Goal: Task Accomplishment & Management: Manage account settings

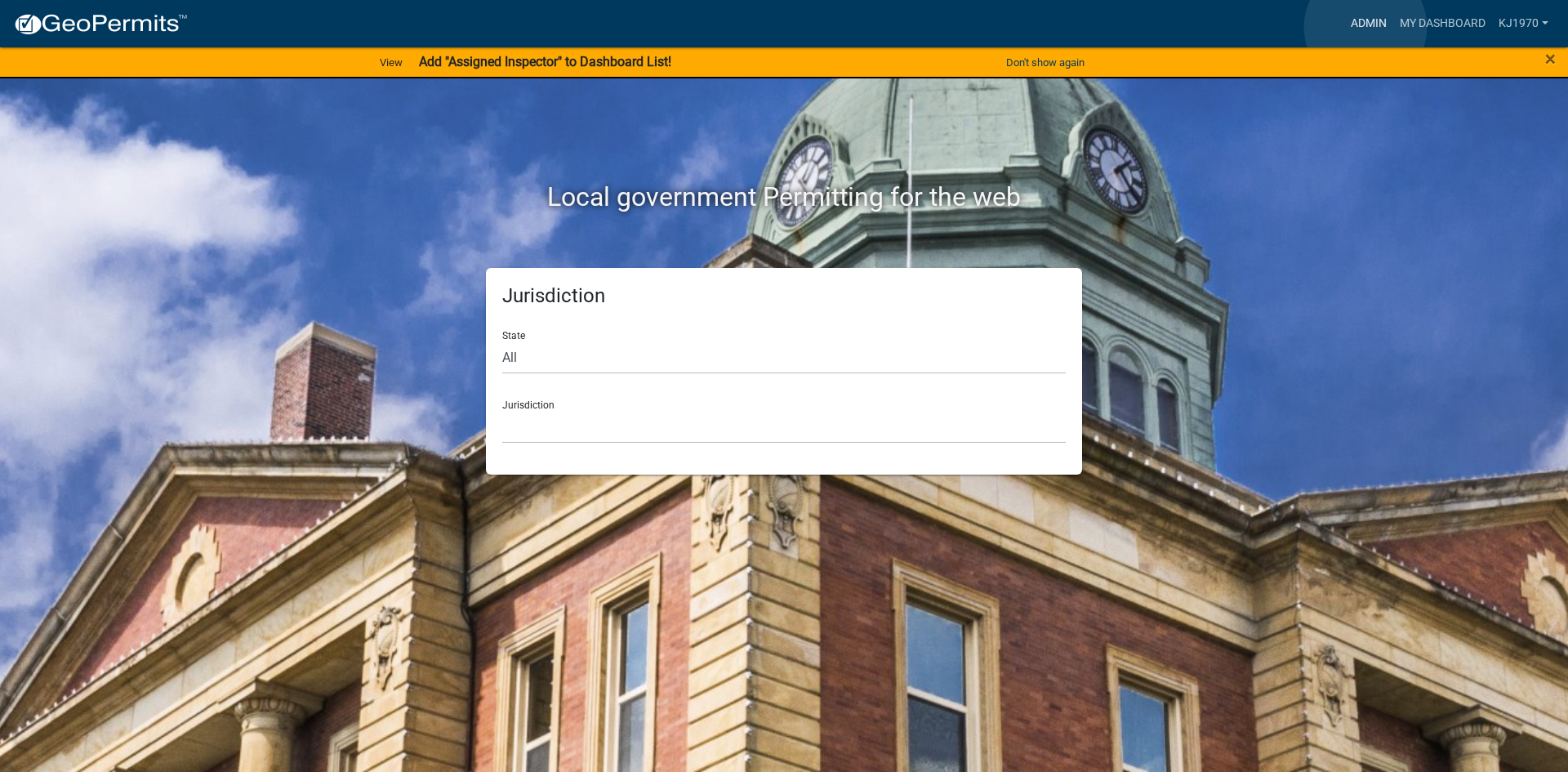
click at [1366, 27] on link "Admin" at bounding box center [1368, 23] width 49 height 31
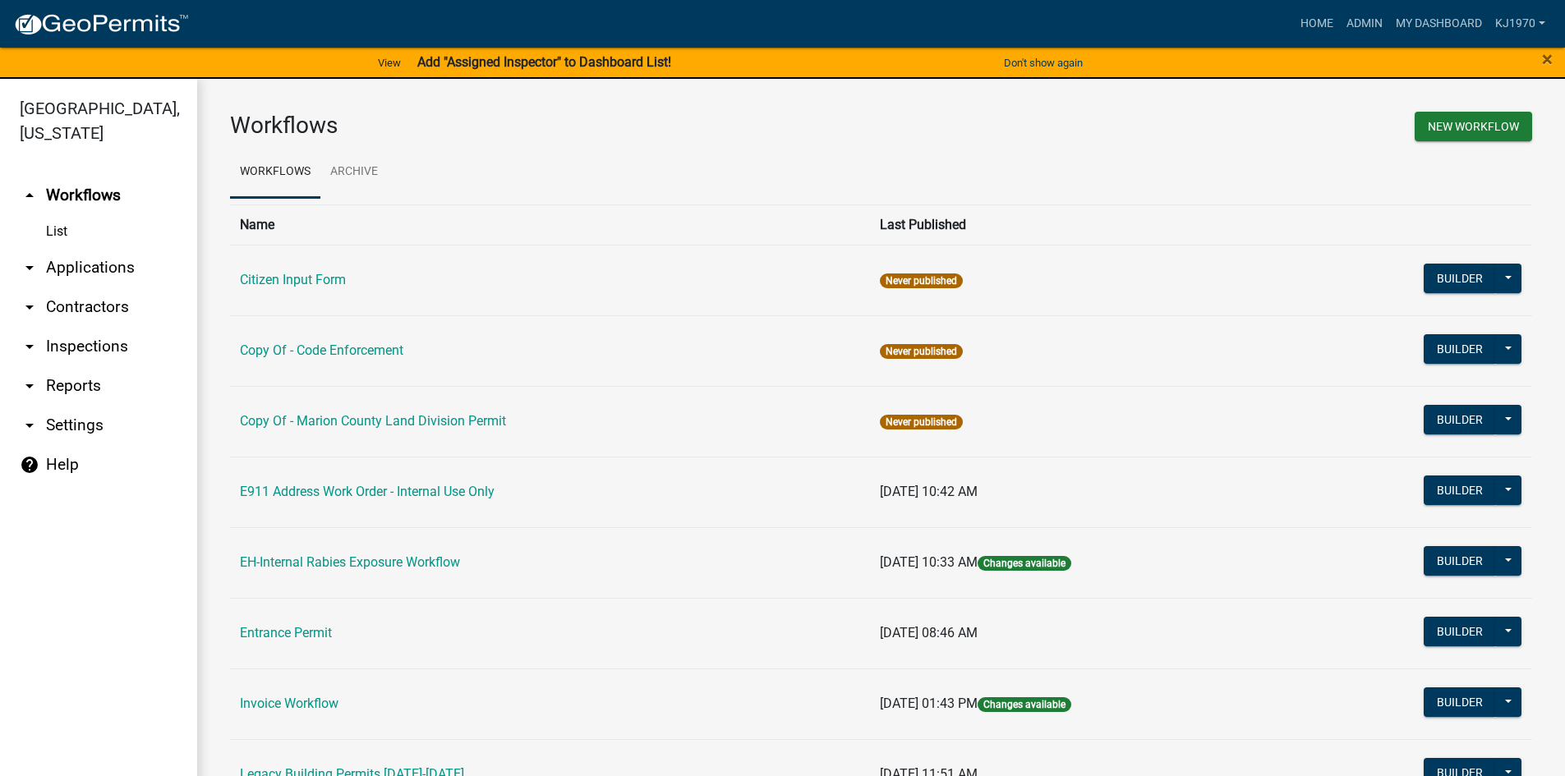
click at [63, 248] on link "arrow_drop_down Applications" at bounding box center [98, 267] width 197 height 39
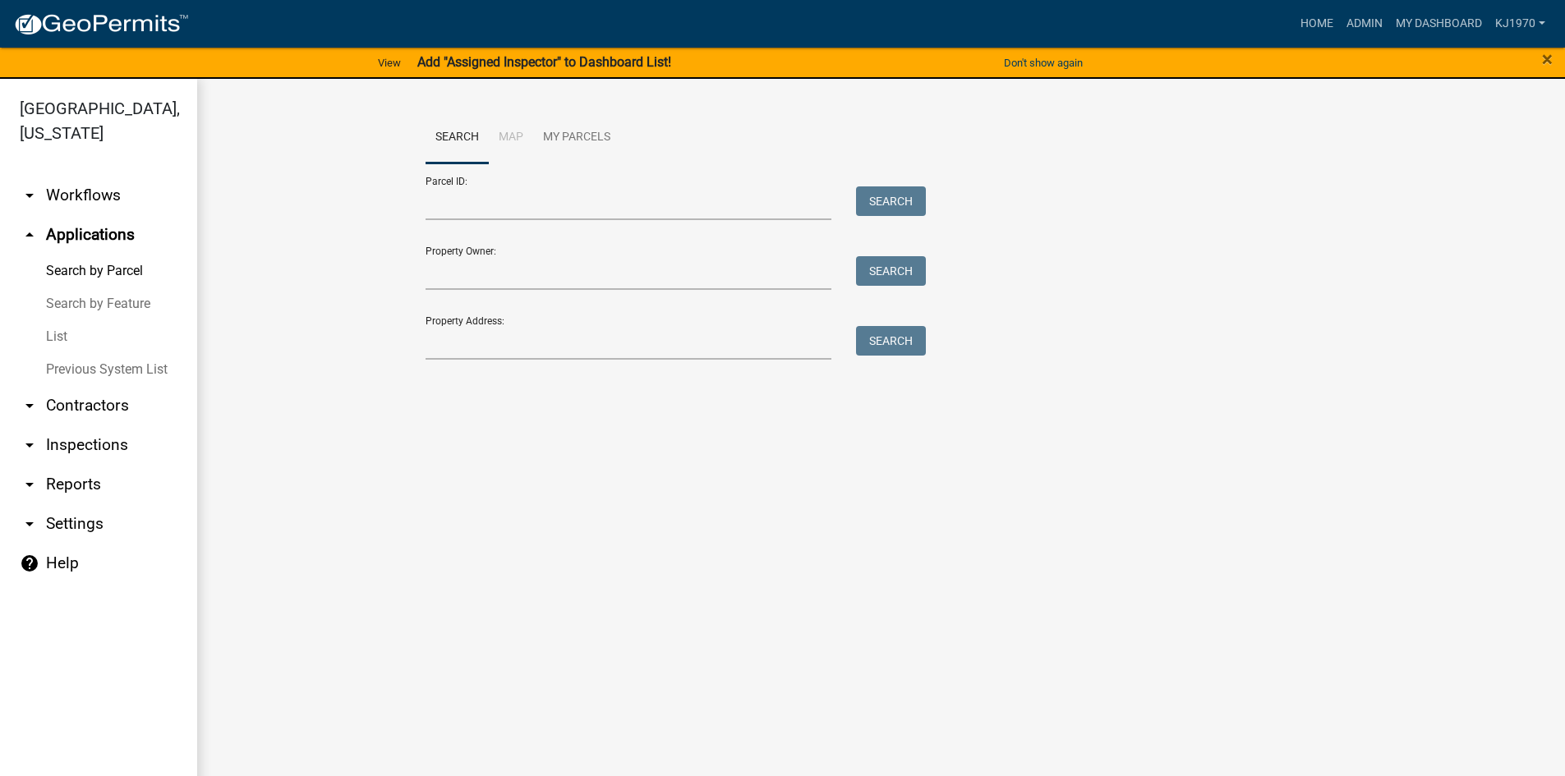
click at [60, 320] on link "List" at bounding box center [98, 336] width 197 height 33
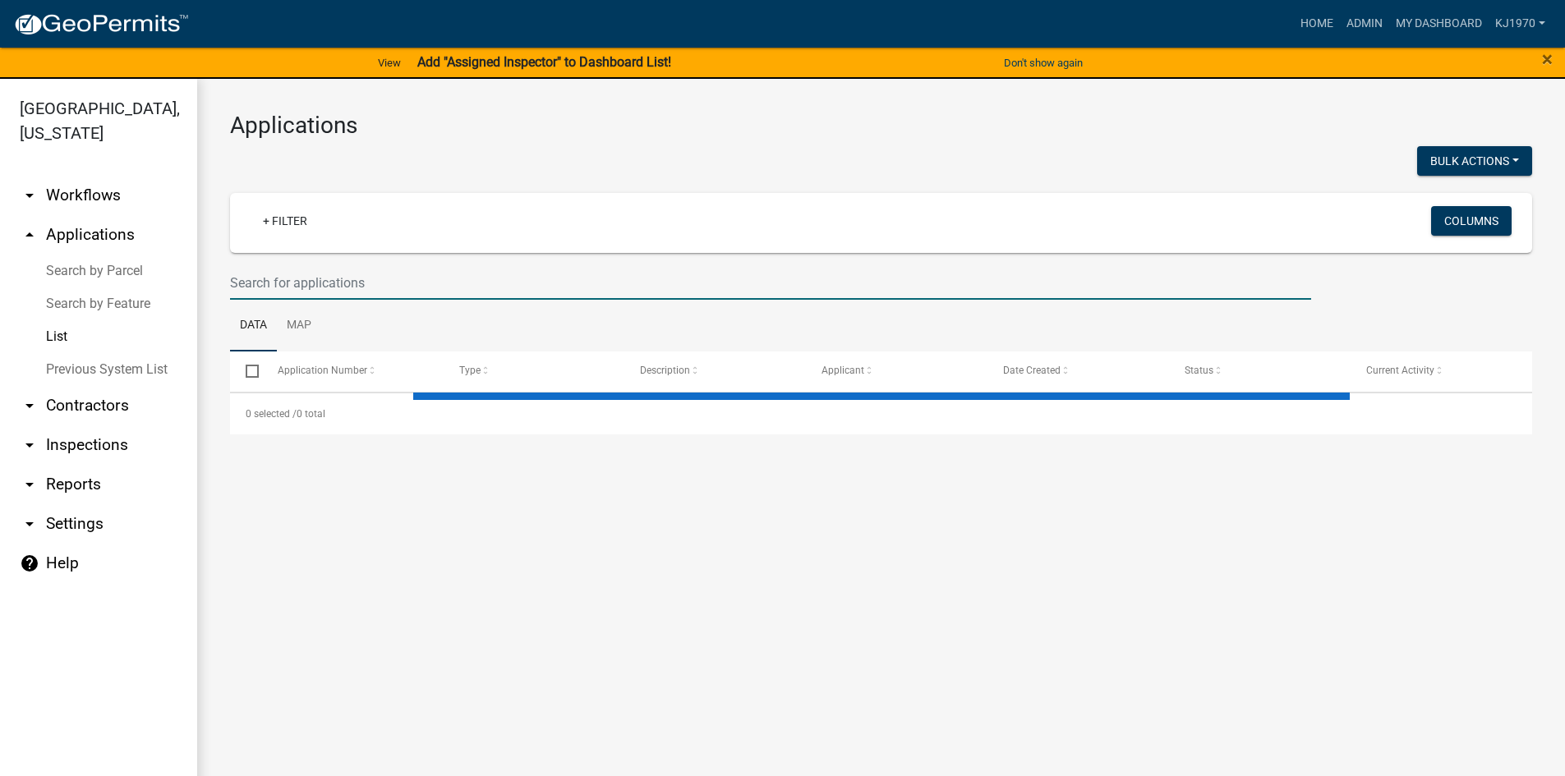
click at [293, 284] on input "text" at bounding box center [770, 283] width 1081 height 34
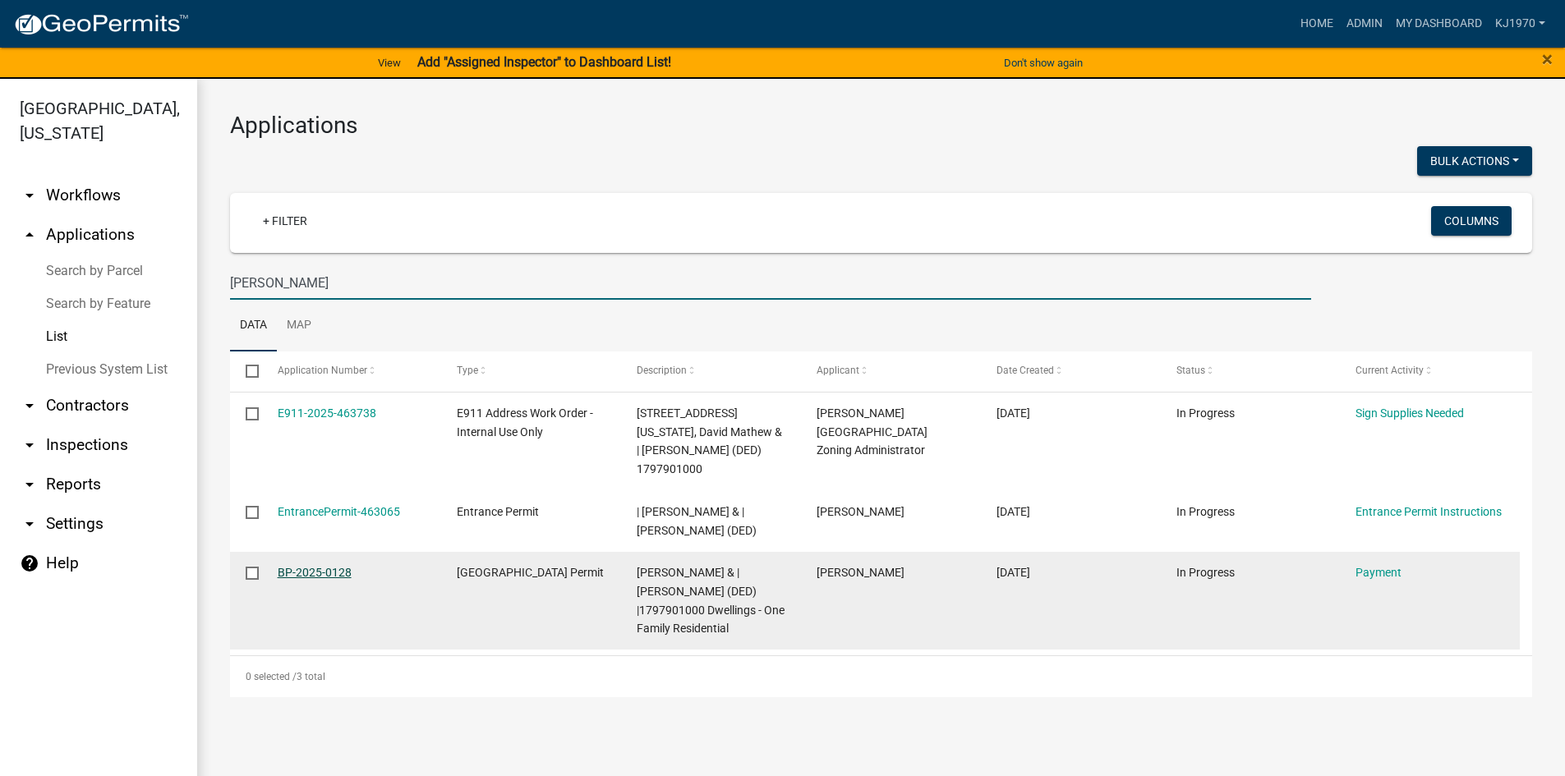
type input "[PERSON_NAME]"
click at [314, 579] on link "BP-2025-0128" at bounding box center [315, 572] width 74 height 13
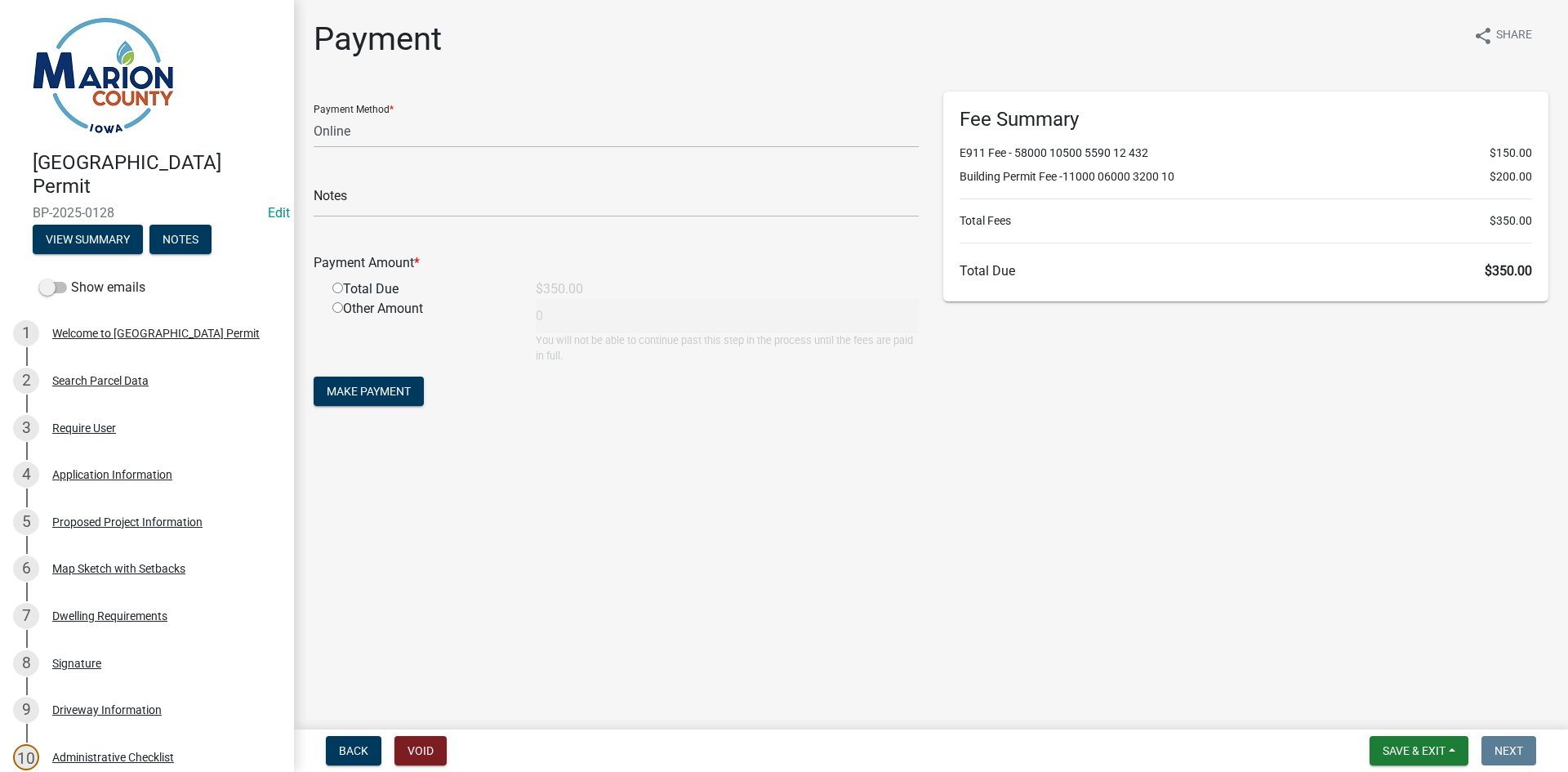
scroll to position [511, 0]
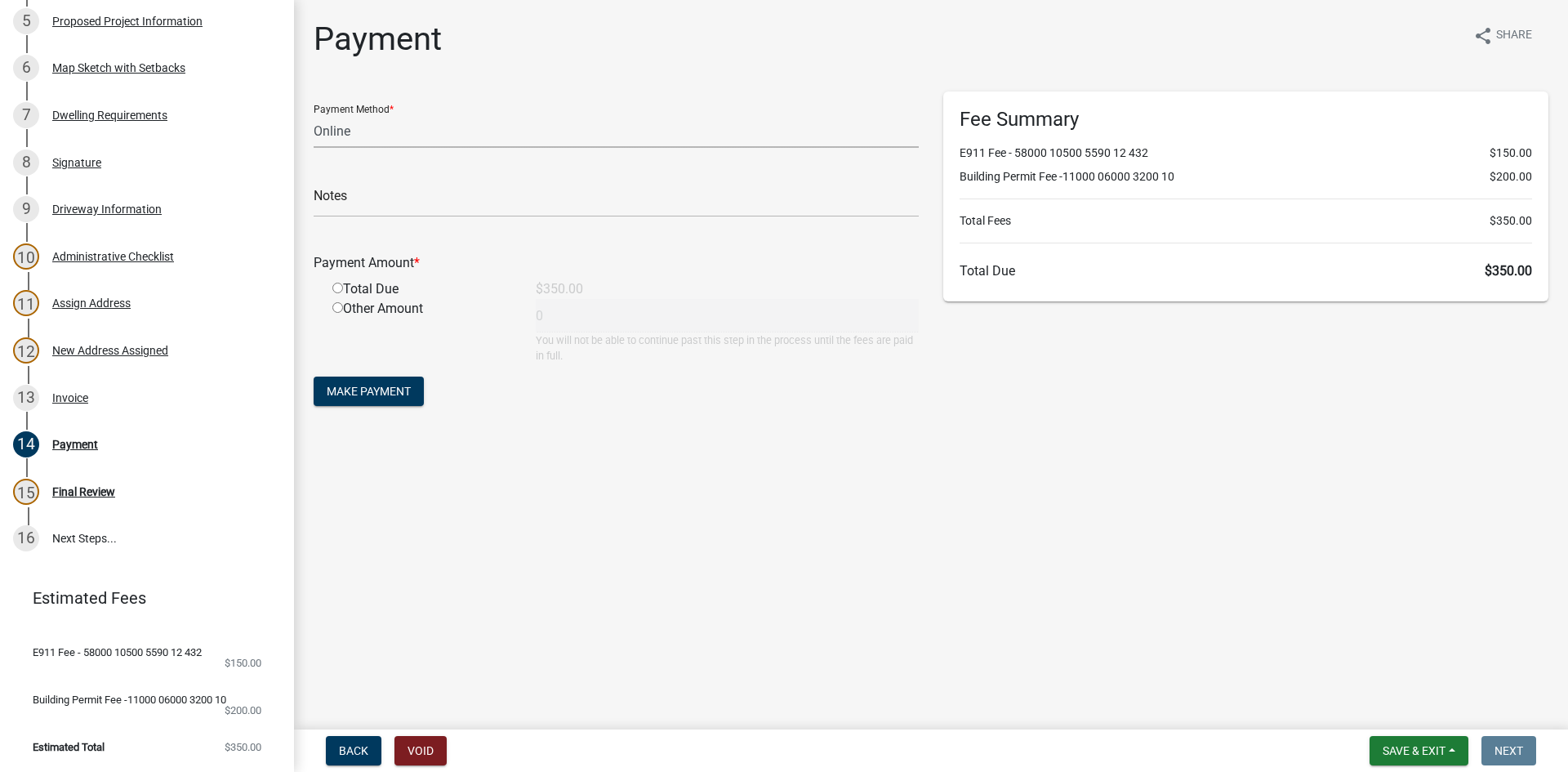
click at [382, 135] on select "Credit Card POS Check Cash Online" at bounding box center [615, 131] width 606 height 34
select select "1: 0"
click at [313, 114] on select "Credit Card POS Check Cash Online" at bounding box center [615, 131] width 606 height 34
click at [364, 201] on input "text" at bounding box center [615, 201] width 606 height 34
type input "1514"
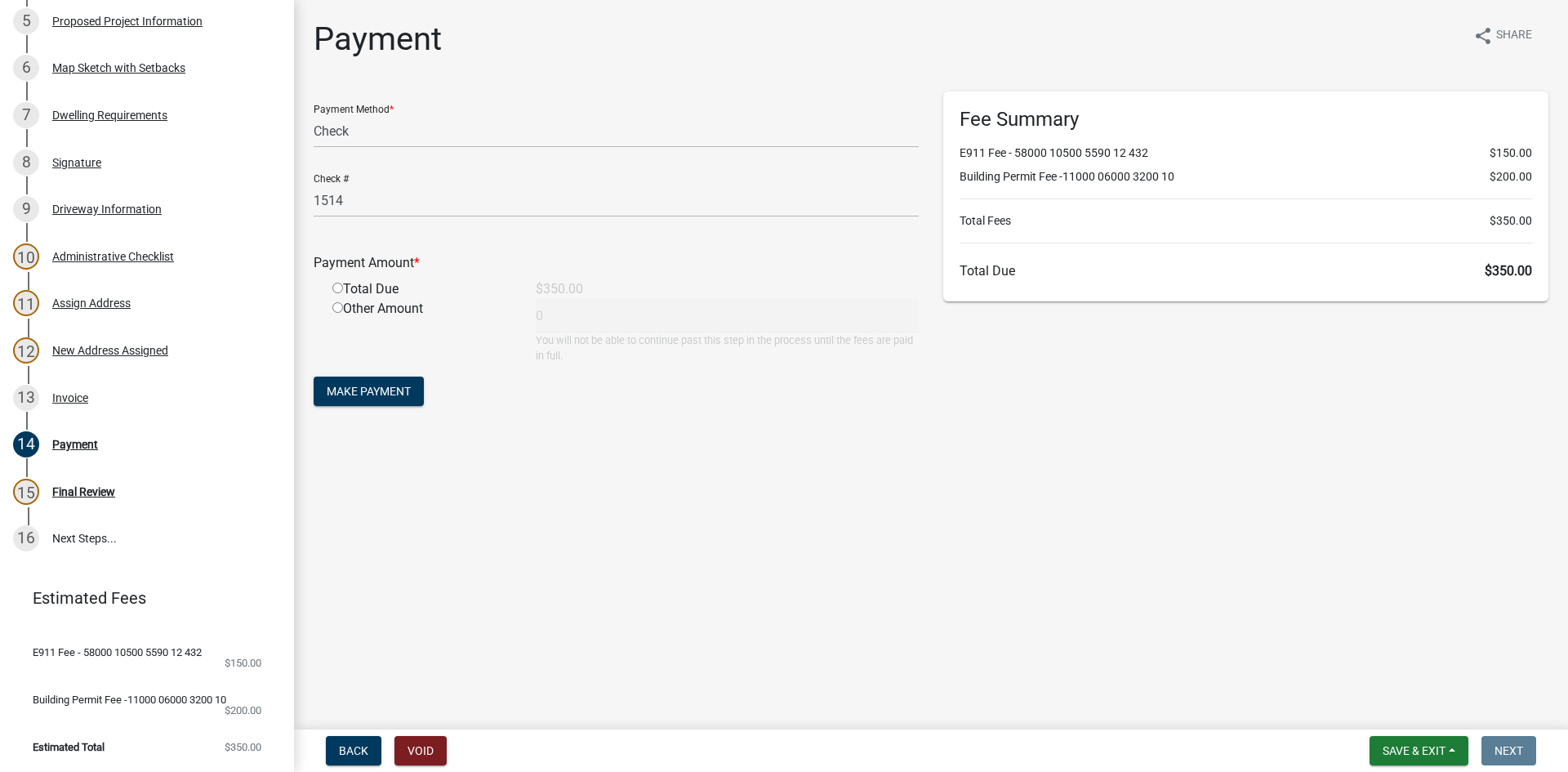
click at [333, 290] on input "radio" at bounding box center [337, 288] width 11 height 11
radio input "true"
type input "350"
click at [336, 390] on span "Make Payment" at bounding box center [369, 391] width 85 height 13
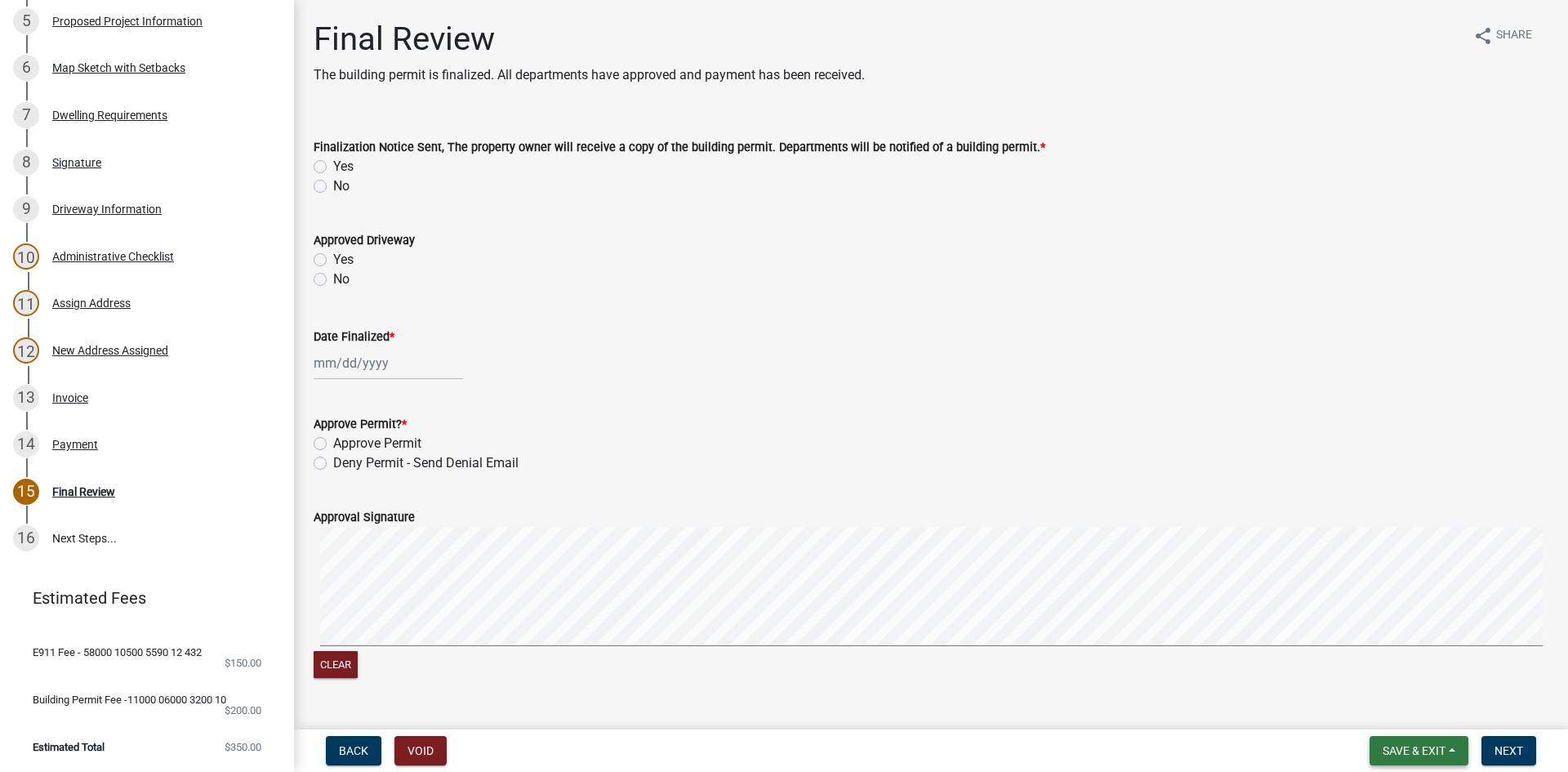
click at [1433, 751] on span "Save & Exit" at bounding box center [1414, 750] width 63 height 13
click at [1406, 714] on button "Save & Exit" at bounding box center [1403, 708] width 130 height 39
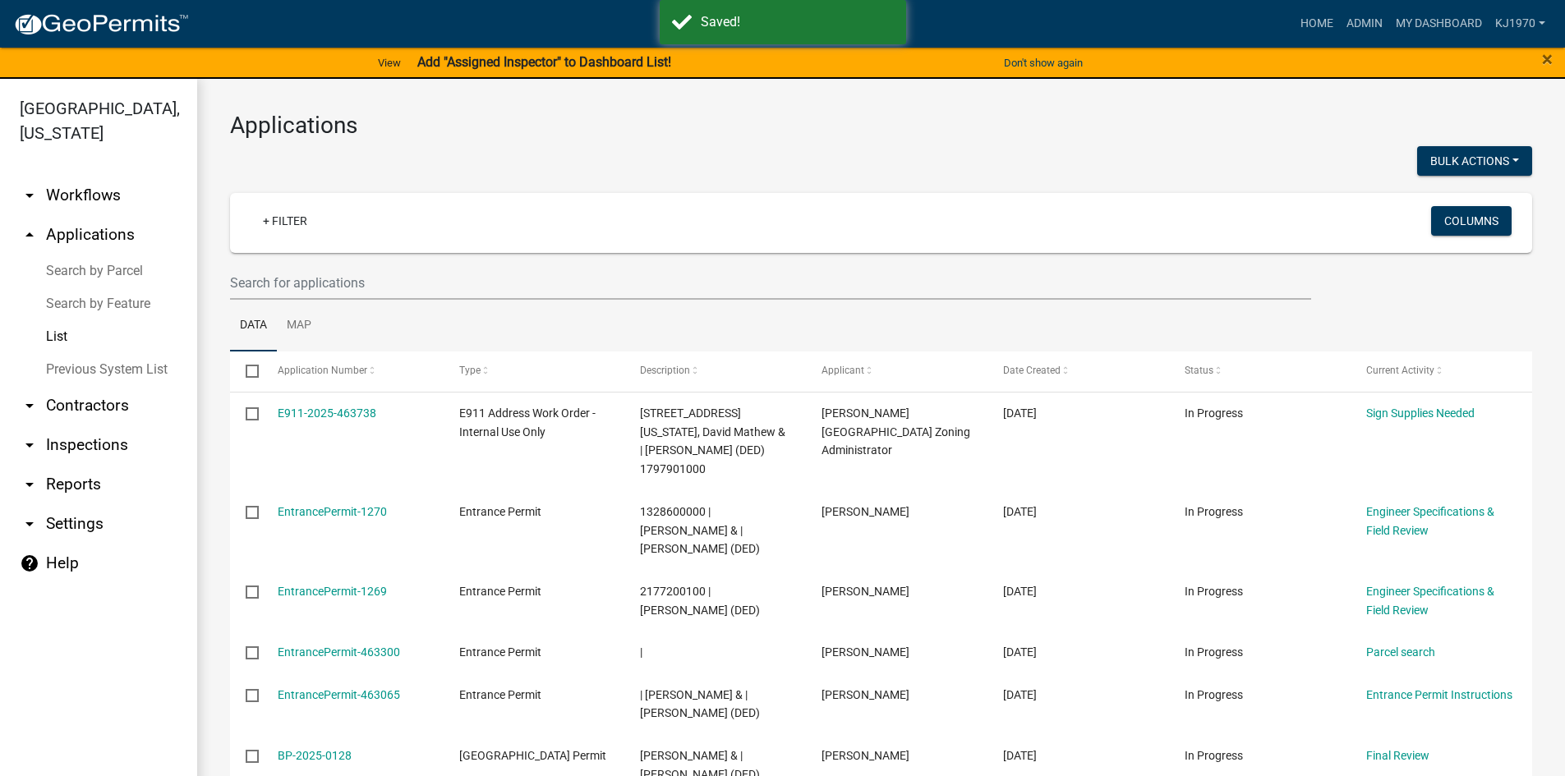
click at [53, 320] on link "List" at bounding box center [98, 336] width 197 height 33
click at [324, 275] on input "text" at bounding box center [770, 283] width 1081 height 34
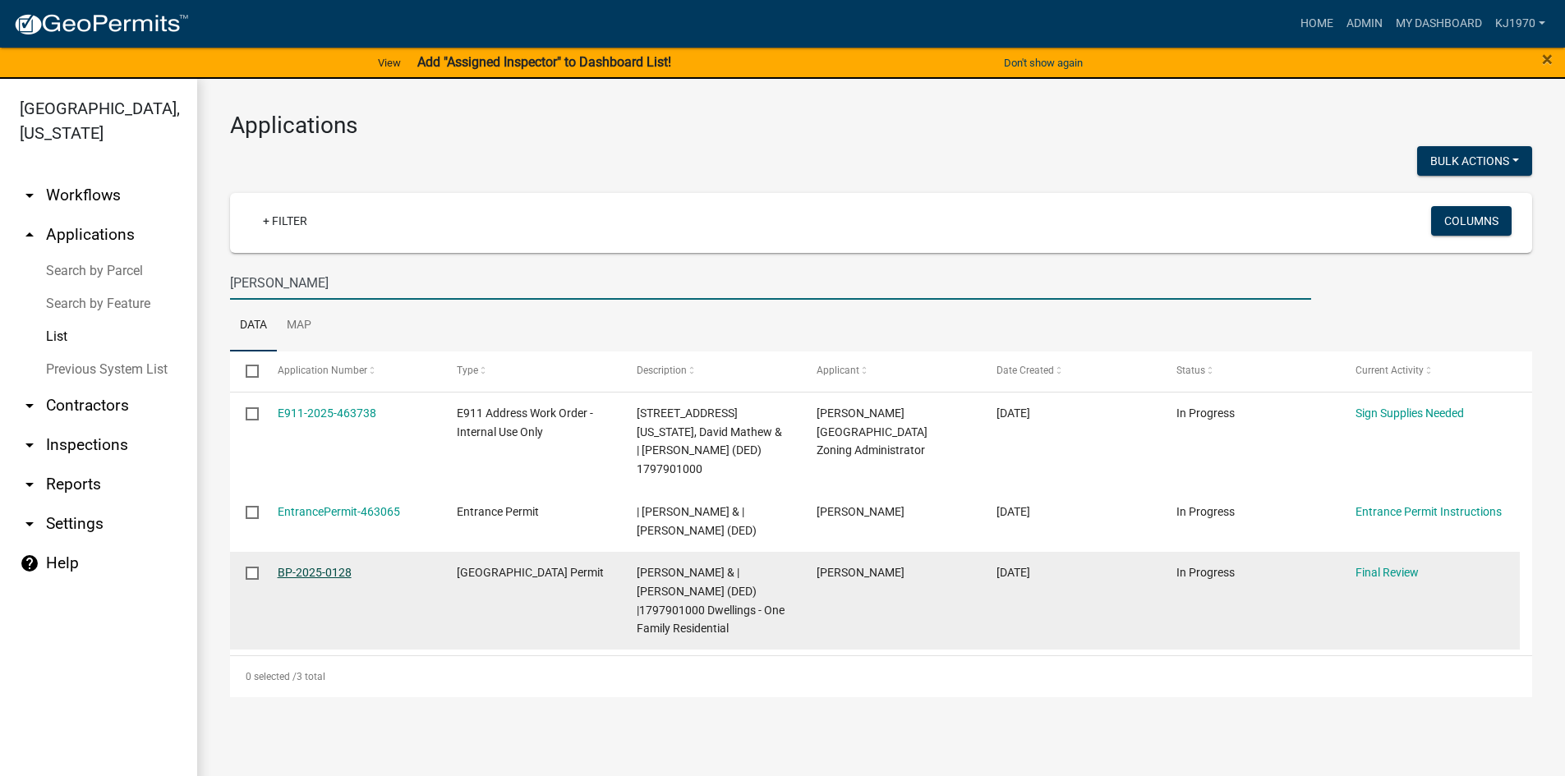
type input "[PERSON_NAME]"
click at [329, 579] on link "BP-2025-0128" at bounding box center [315, 572] width 74 height 13
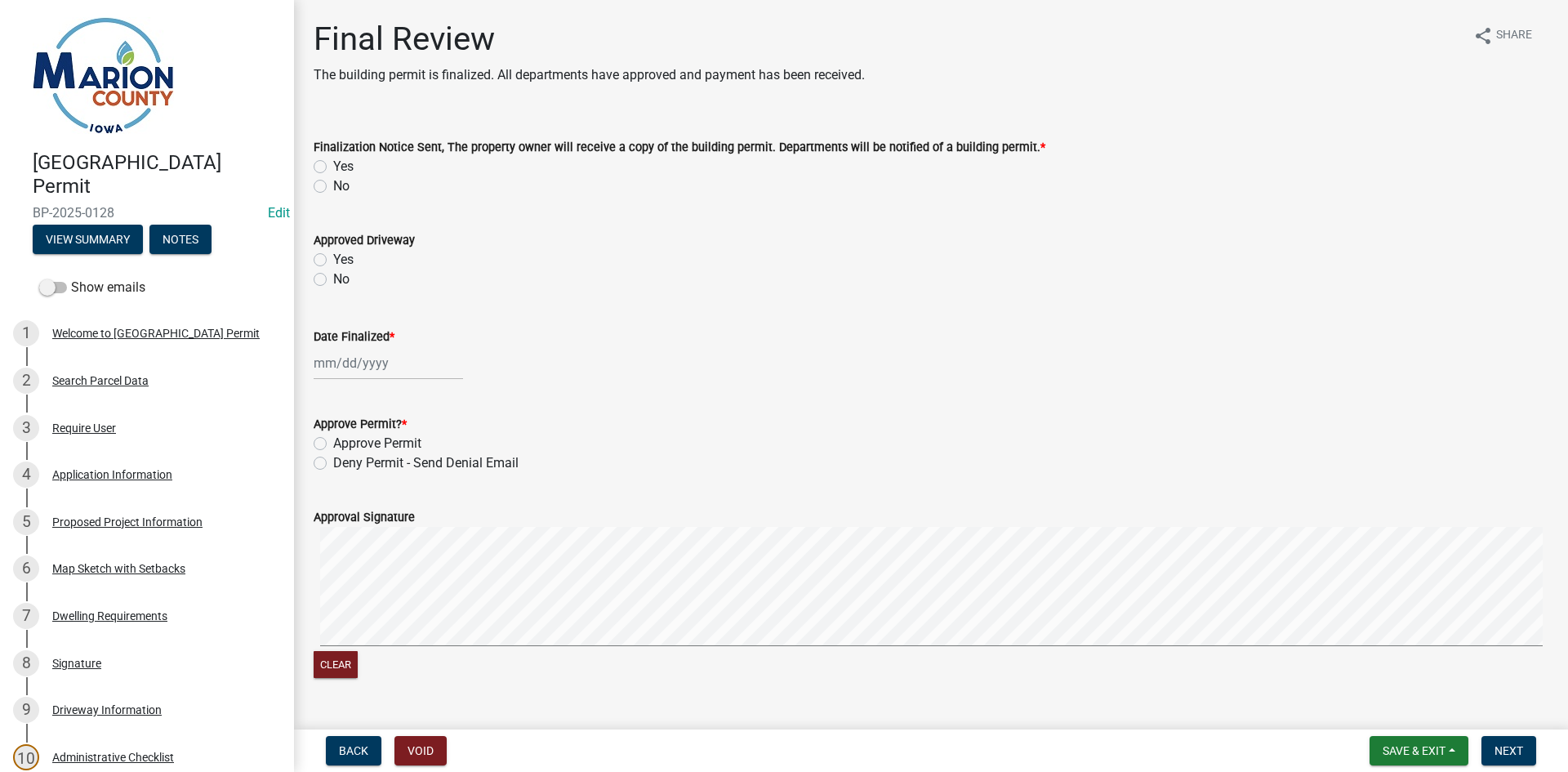
scroll to position [511, 0]
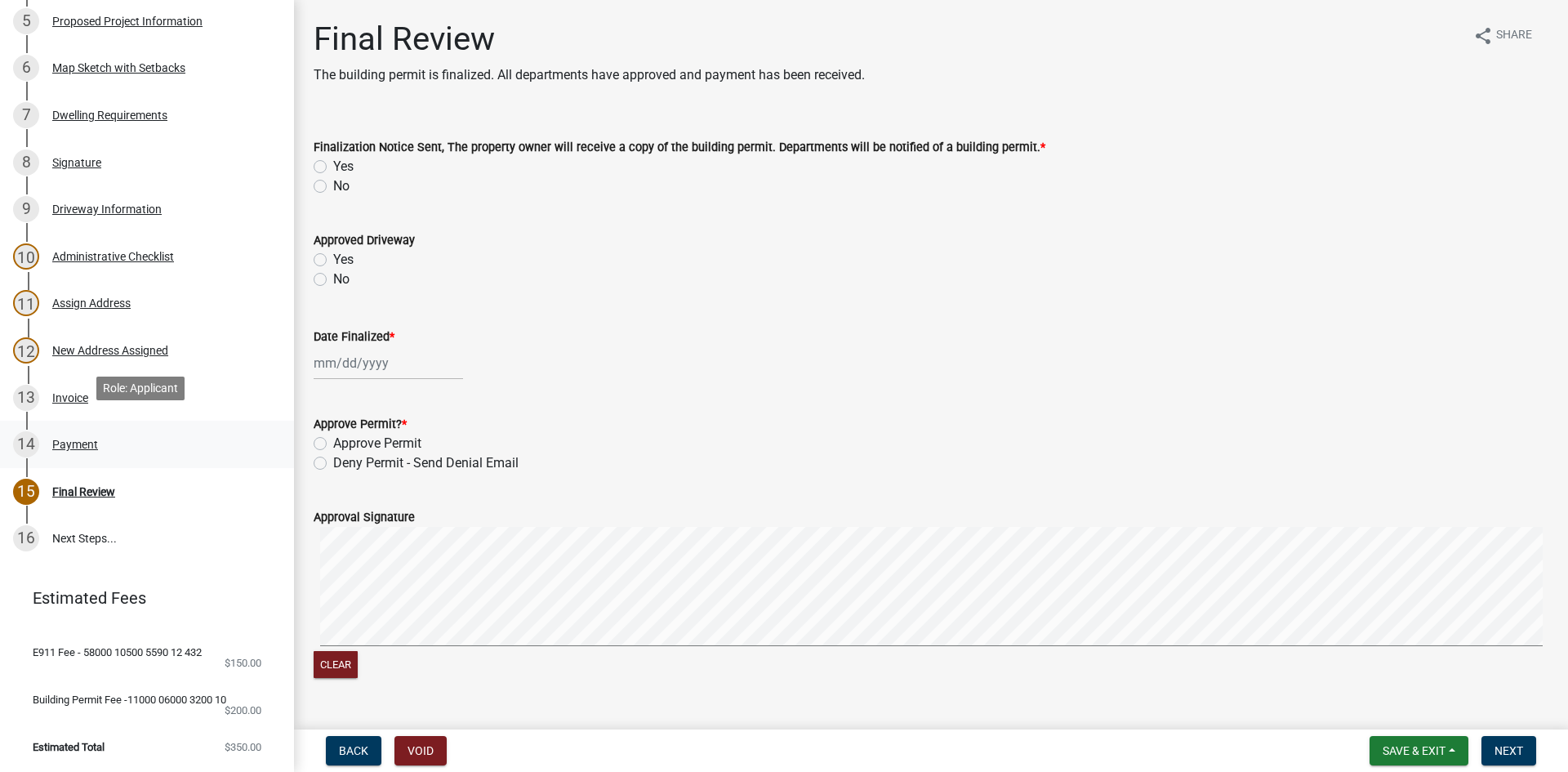
click at [68, 439] on div "Payment" at bounding box center [76, 445] width 46 height 12
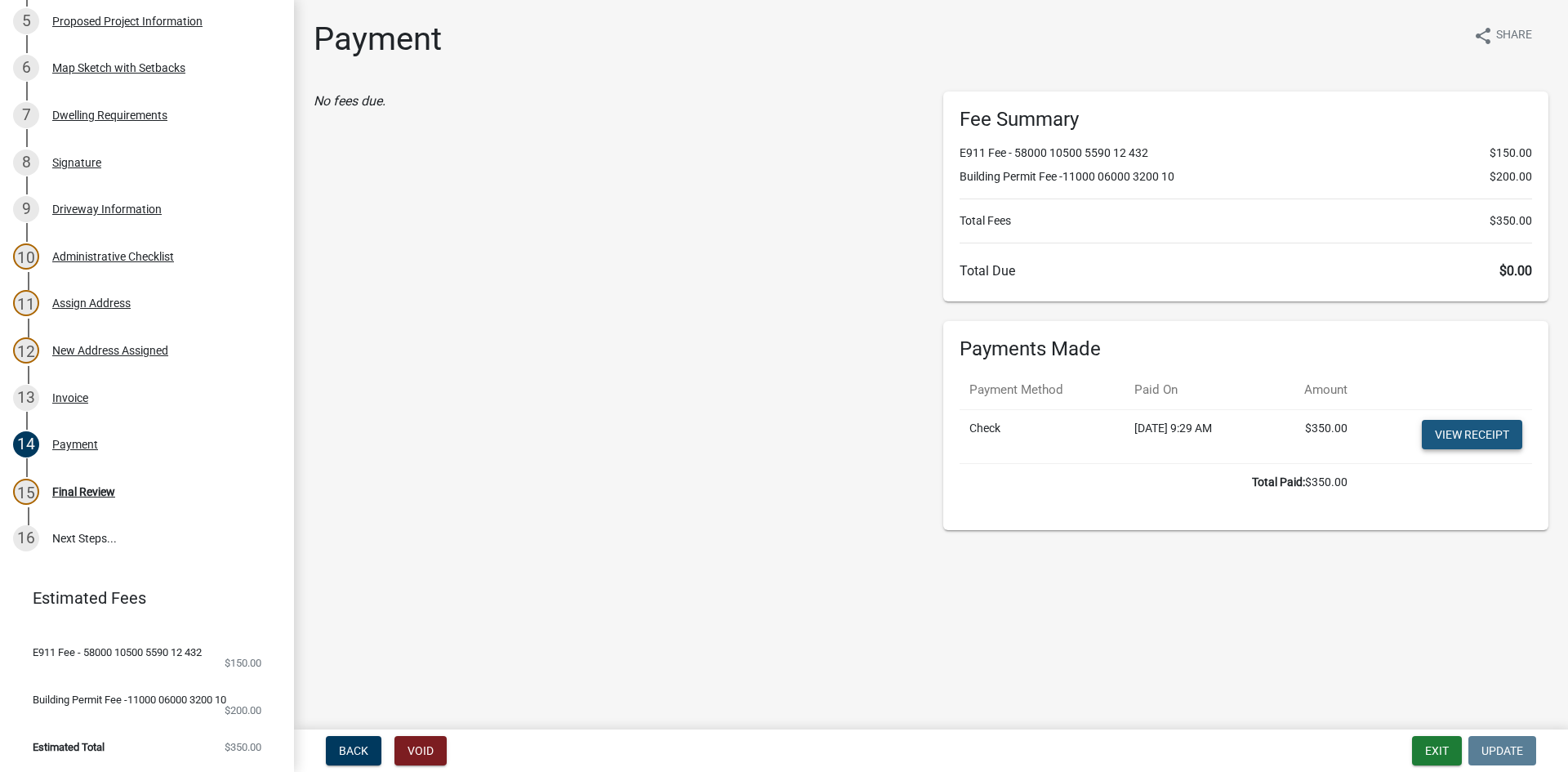
click at [1511, 435] on link "View receipt" at bounding box center [1472, 435] width 100 height 30
